Goal: Find specific page/section: Find specific page/section

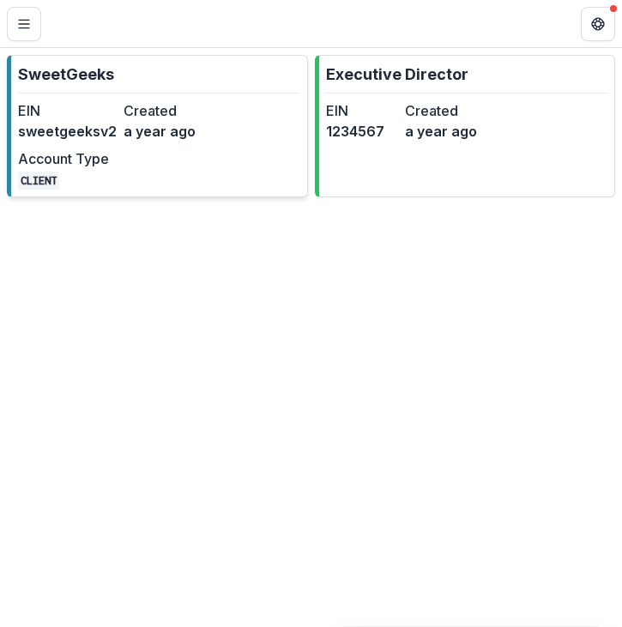
click at [190, 134] on dd "a year ago" at bounding box center [172, 131] width 99 height 21
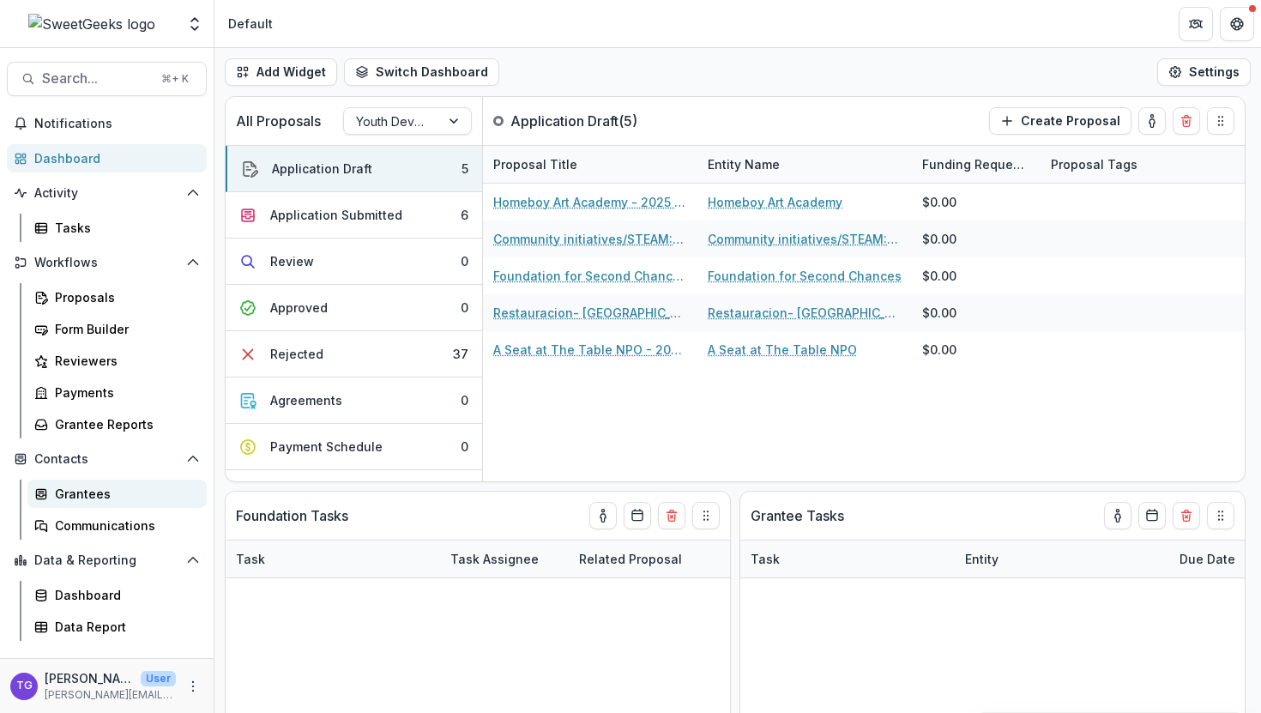
click at [95, 500] on div "Grantees" at bounding box center [124, 494] width 138 height 18
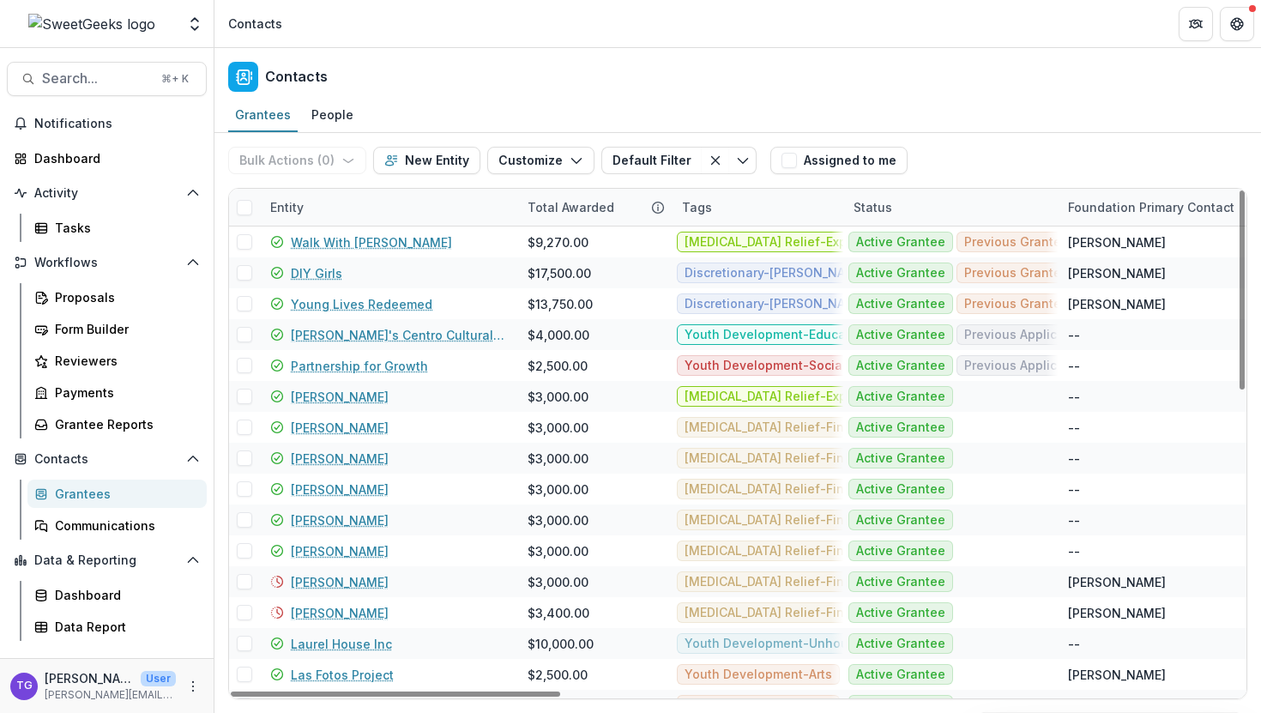
click at [412, 211] on div "Entity" at bounding box center [388, 207] width 257 height 37
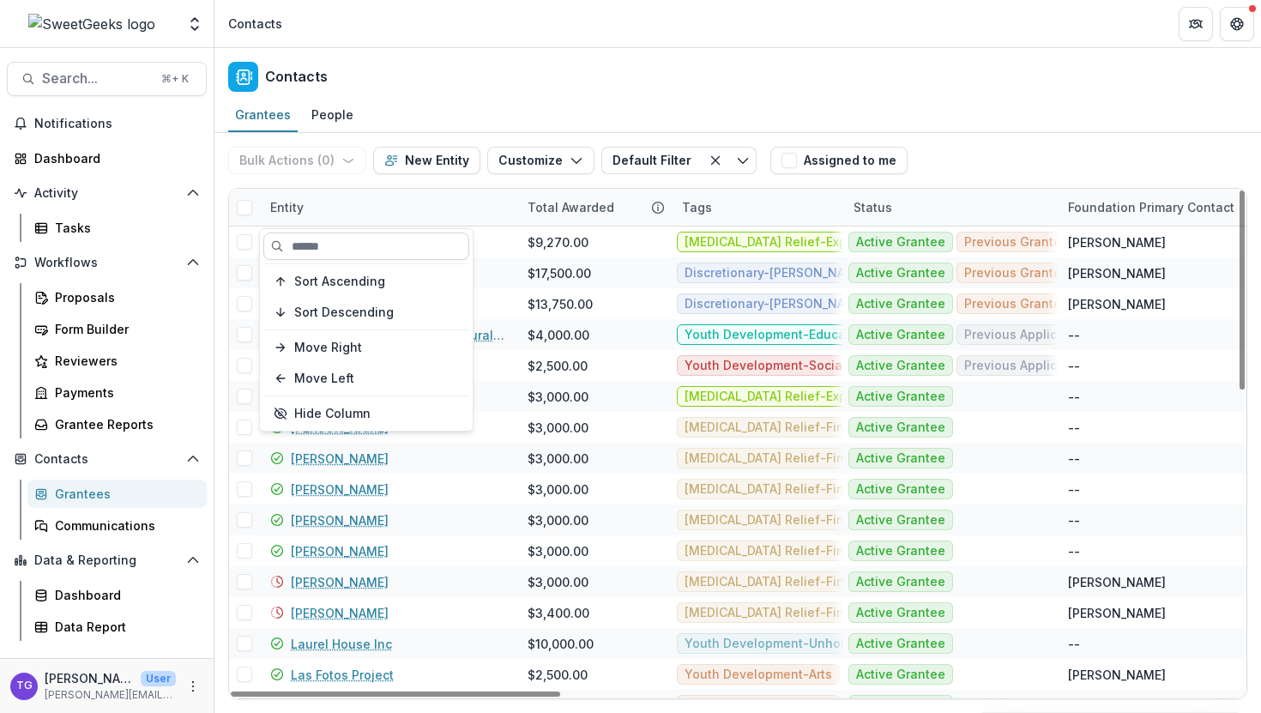
click at [397, 245] on input at bounding box center [366, 245] width 206 height 27
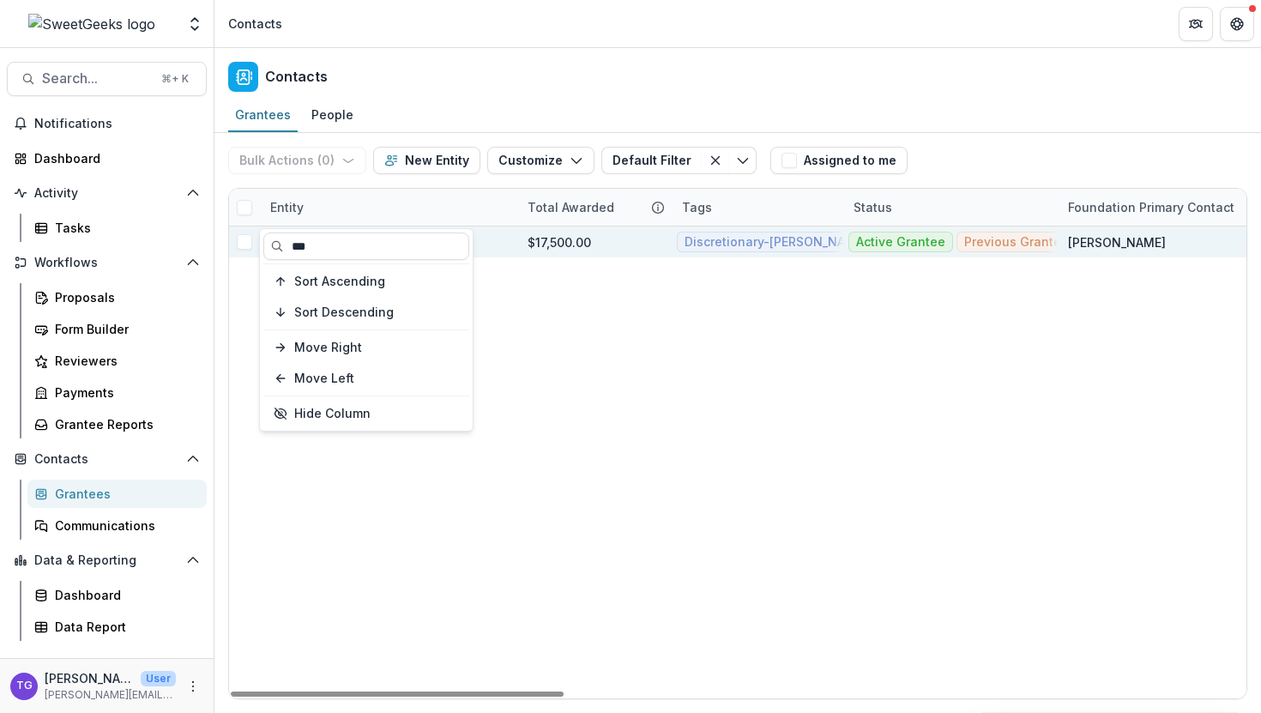
type input "***"
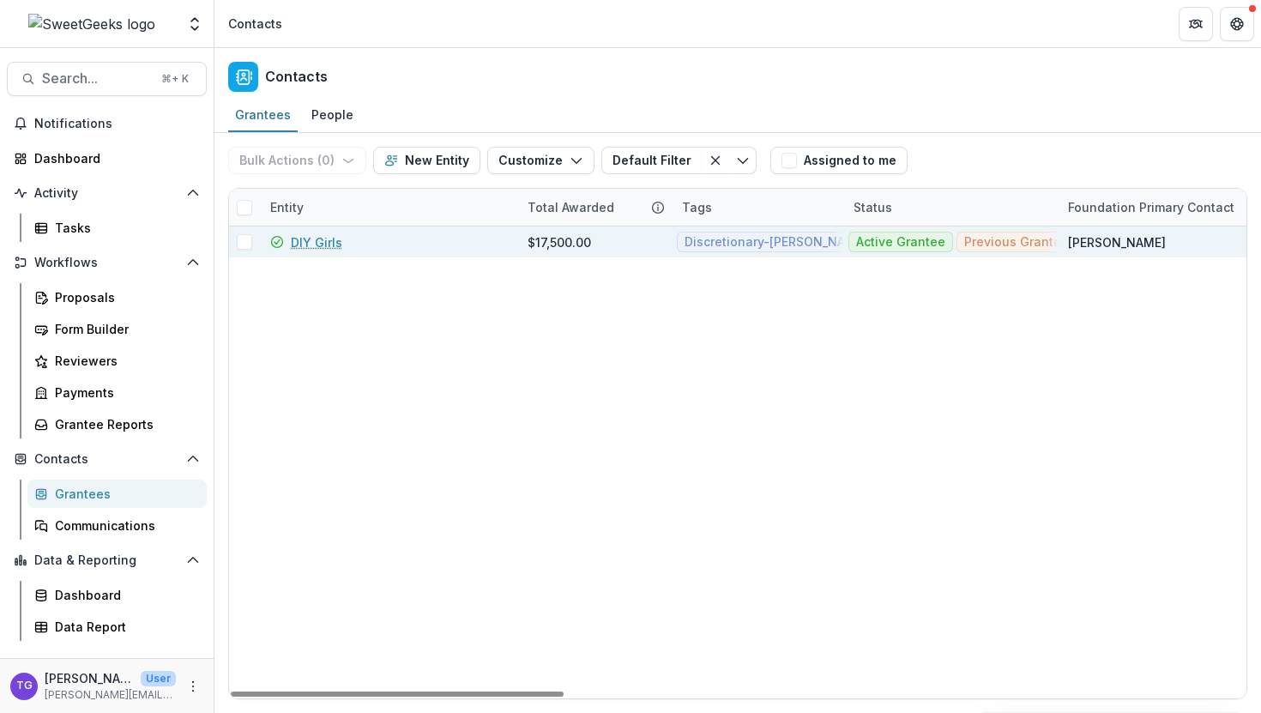
click at [590, 247] on div "$17,500.00" at bounding box center [594, 241] width 134 height 31
click at [330, 247] on link "DIY Girls" at bounding box center [316, 242] width 51 height 18
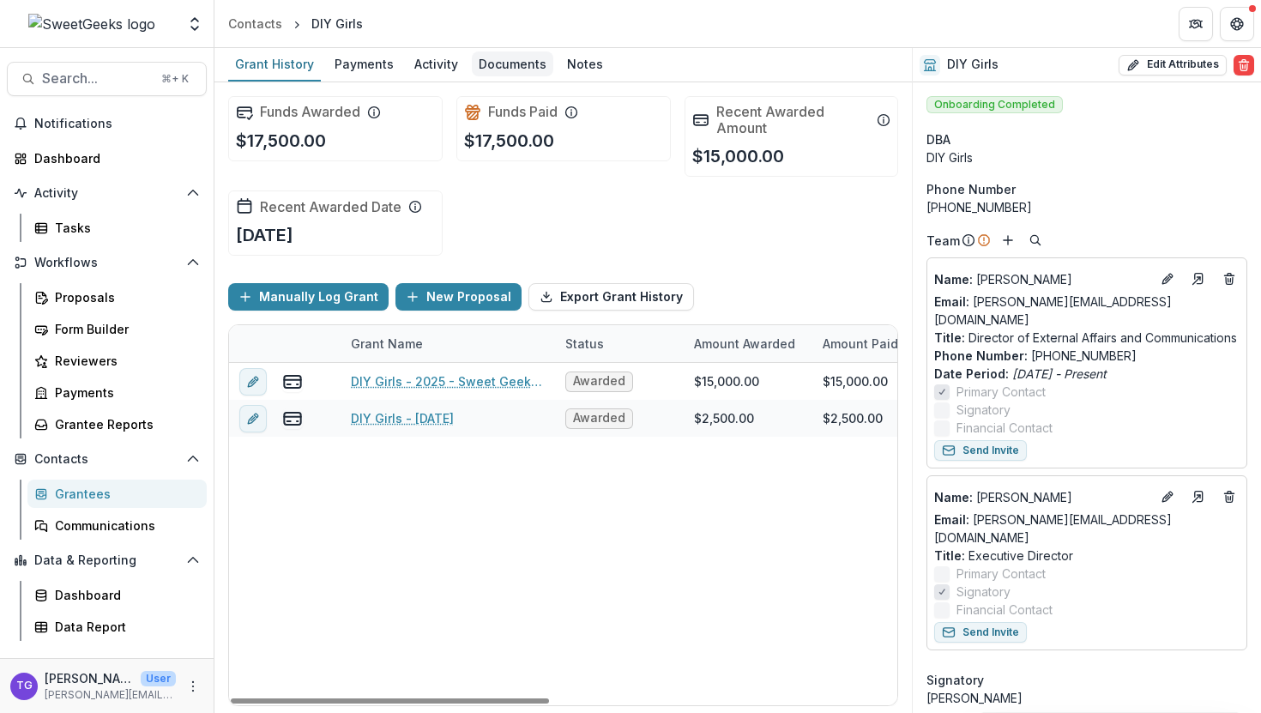
click at [515, 71] on div "Documents" at bounding box center [512, 63] width 81 height 25
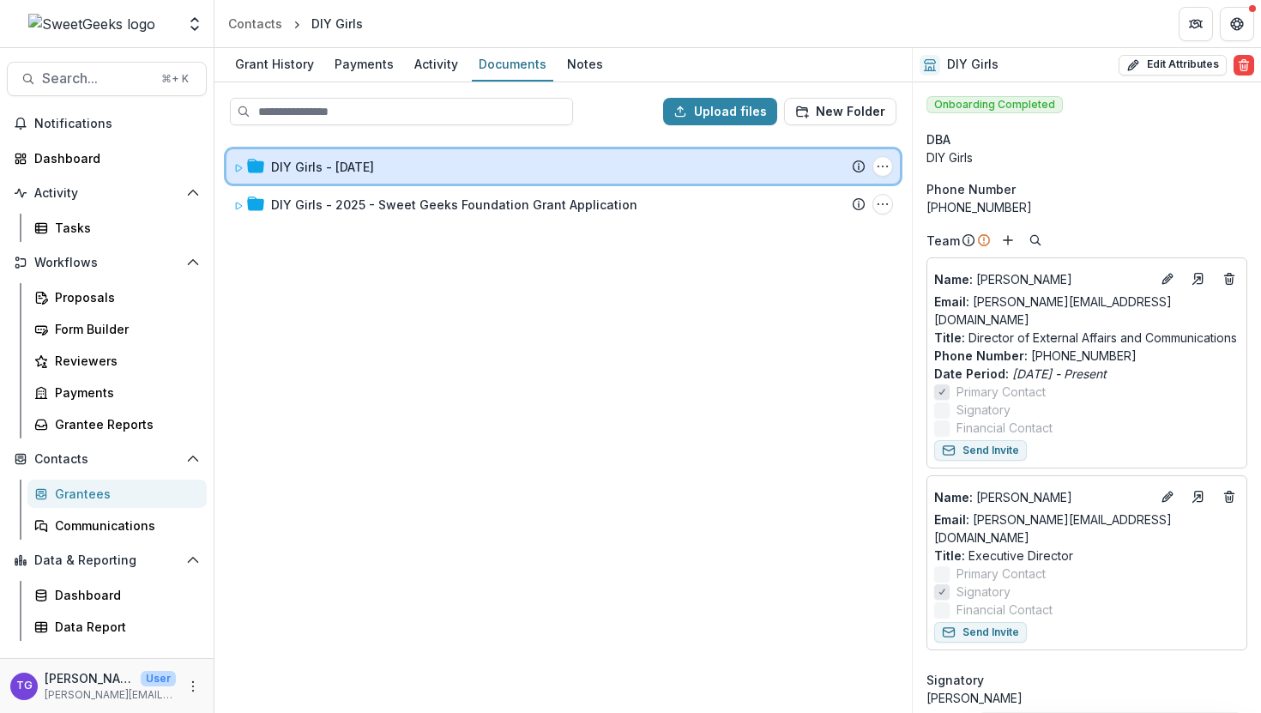
click at [236, 169] on icon at bounding box center [239, 168] width 6 height 7
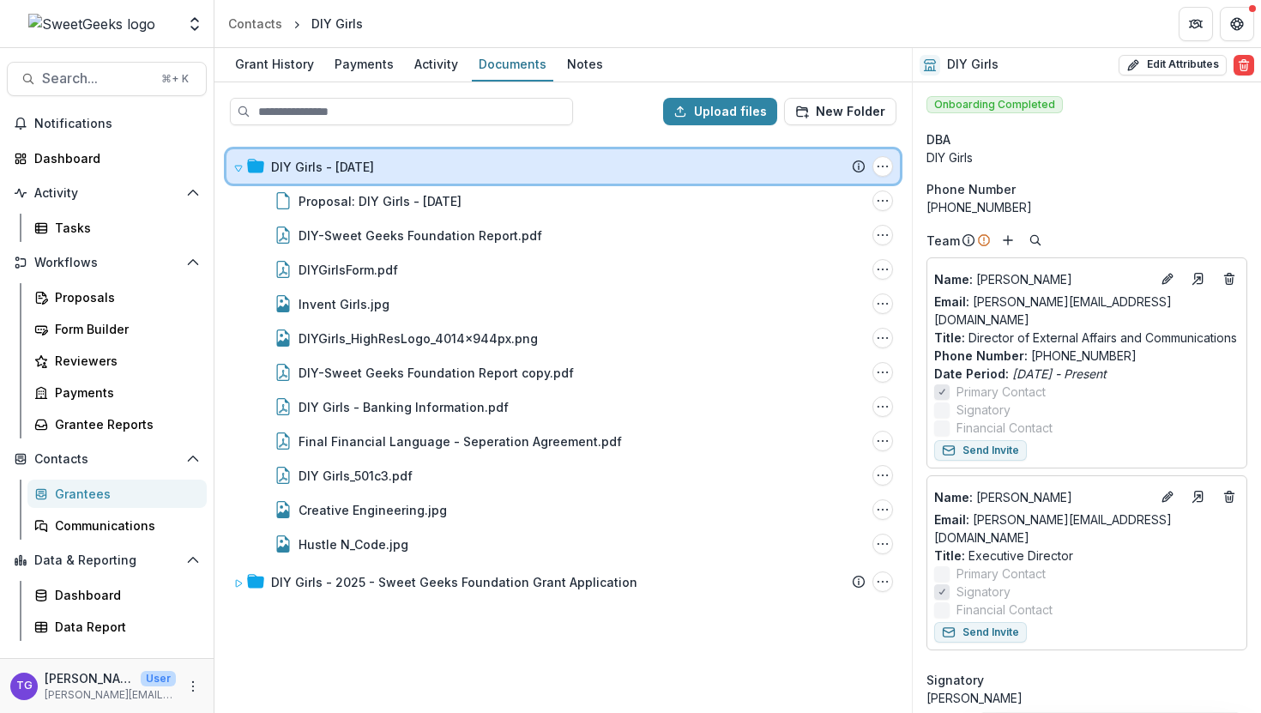
click at [238, 166] on icon at bounding box center [238, 168] width 10 height 10
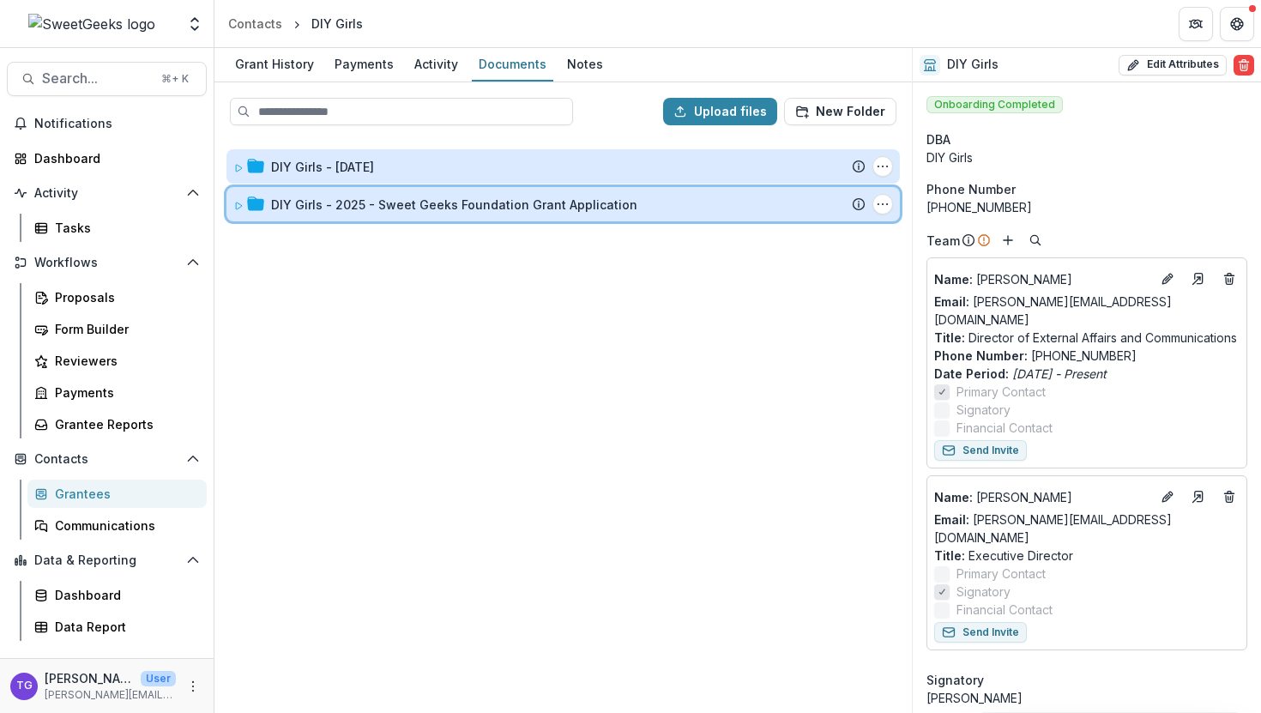
click at [240, 208] on icon at bounding box center [238, 206] width 10 height 10
